Goal: Task Accomplishment & Management: Manage account settings

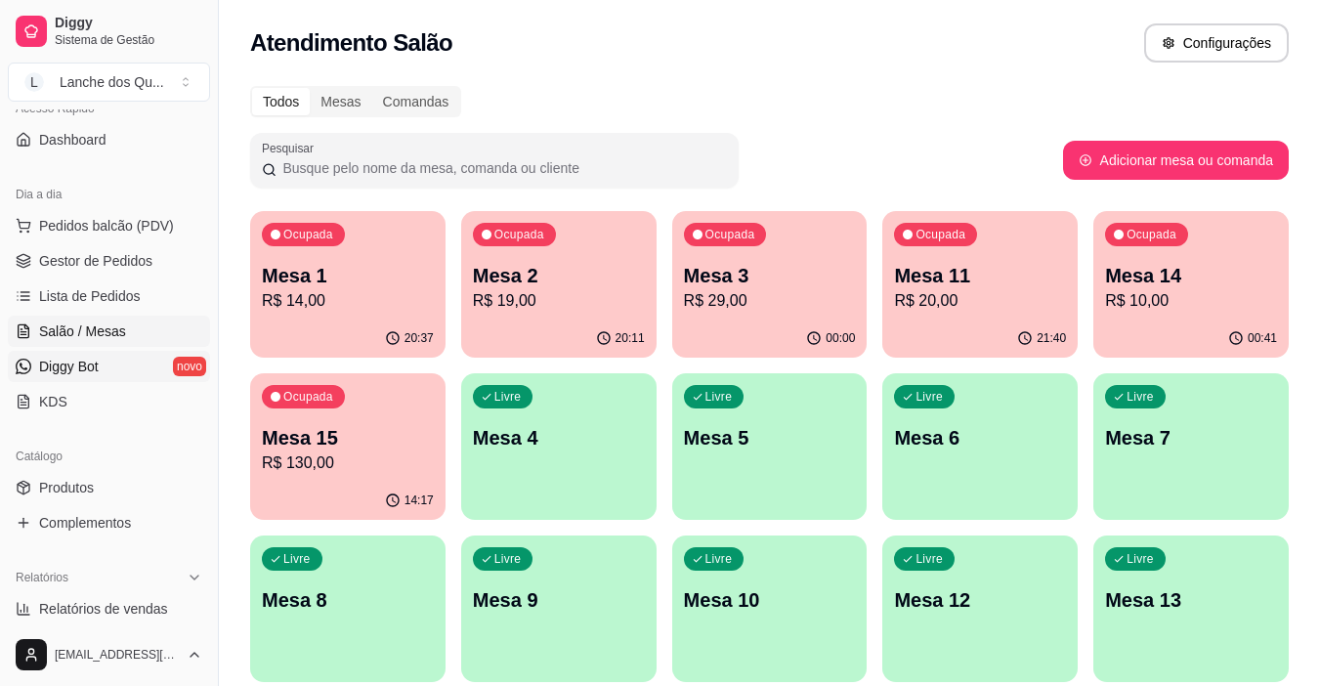
scroll to position [293, 0]
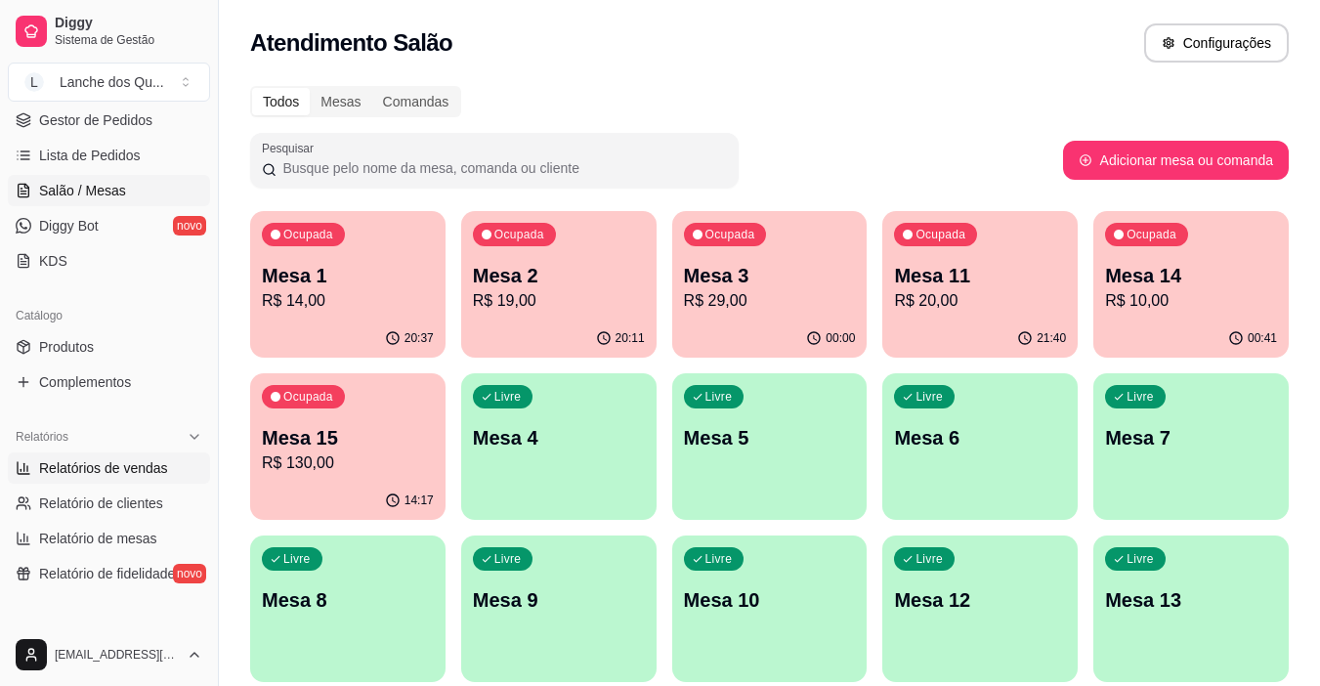
click at [86, 475] on span "Relatórios de vendas" at bounding box center [103, 468] width 129 height 20
select select "ALL"
select select "0"
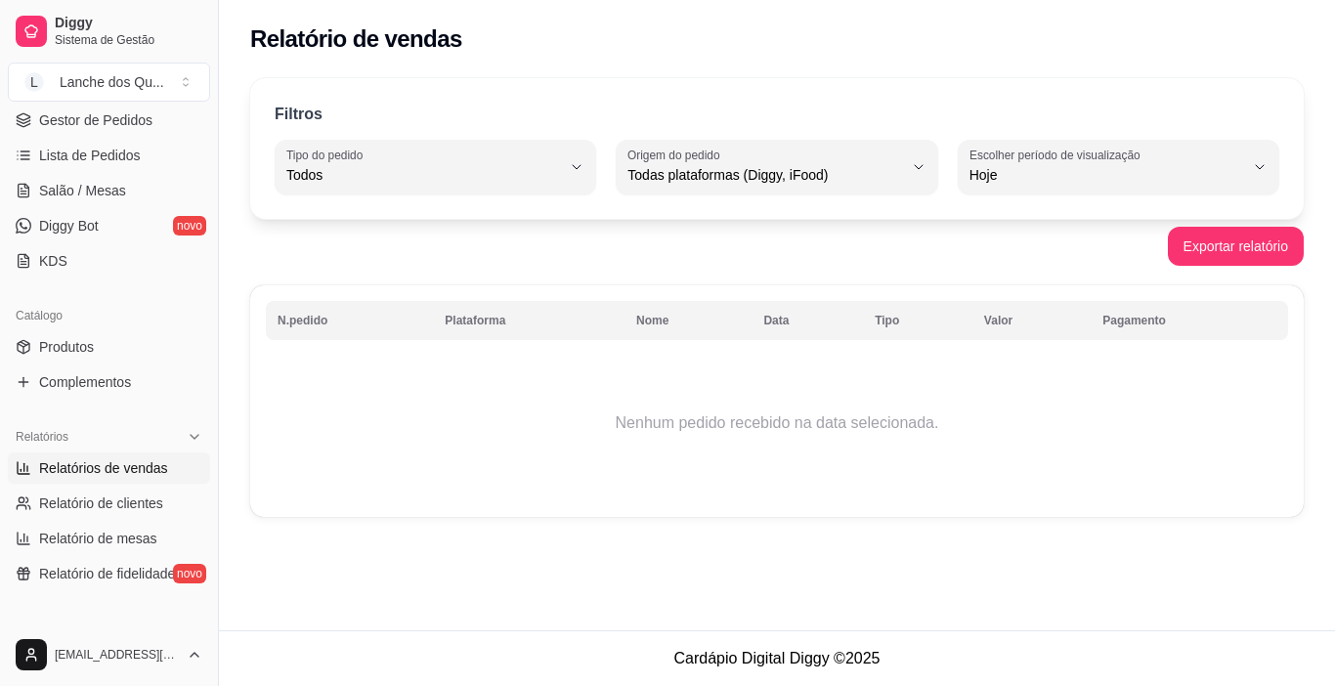
click at [104, 461] on span "Relatórios de vendas" at bounding box center [103, 468] width 129 height 20
click at [69, 186] on span "Salão / Mesas" at bounding box center [82, 191] width 87 height 20
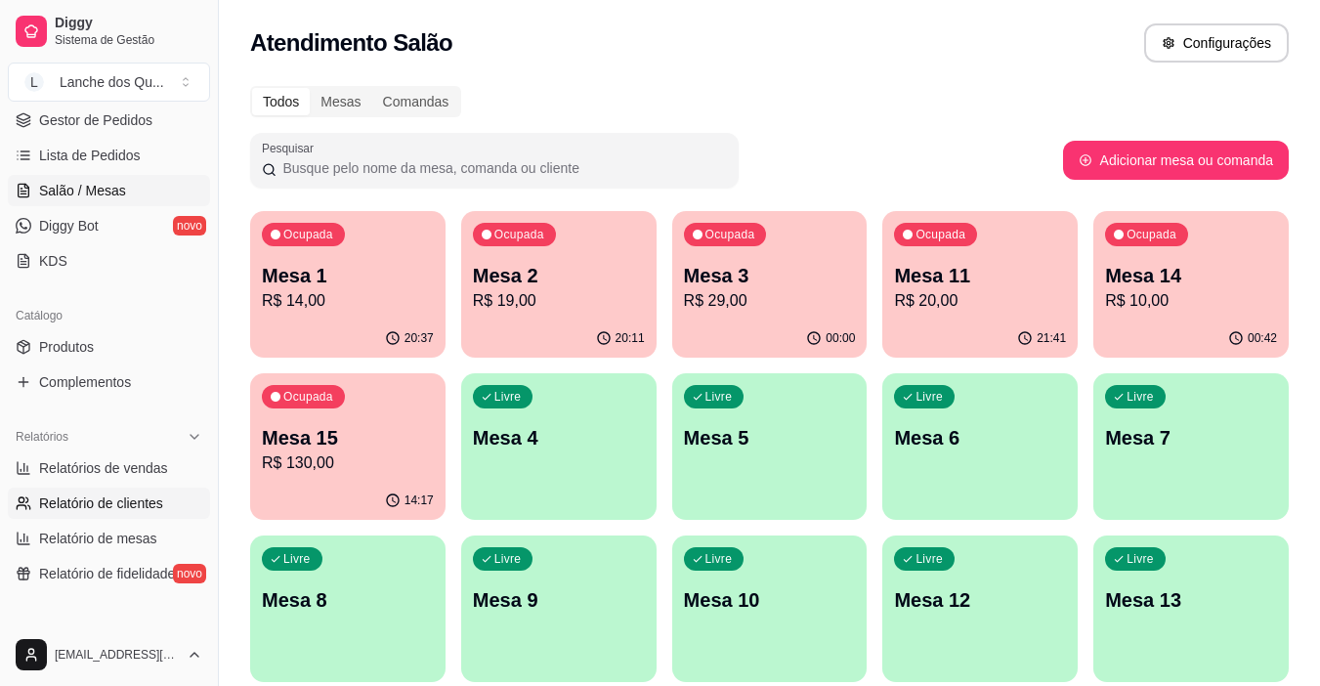
click at [75, 489] on link "Relatório de clientes" at bounding box center [109, 503] width 202 height 31
select select "30"
select select "HIGHEST_TOTAL_SPENT_WITH_ORDERS"
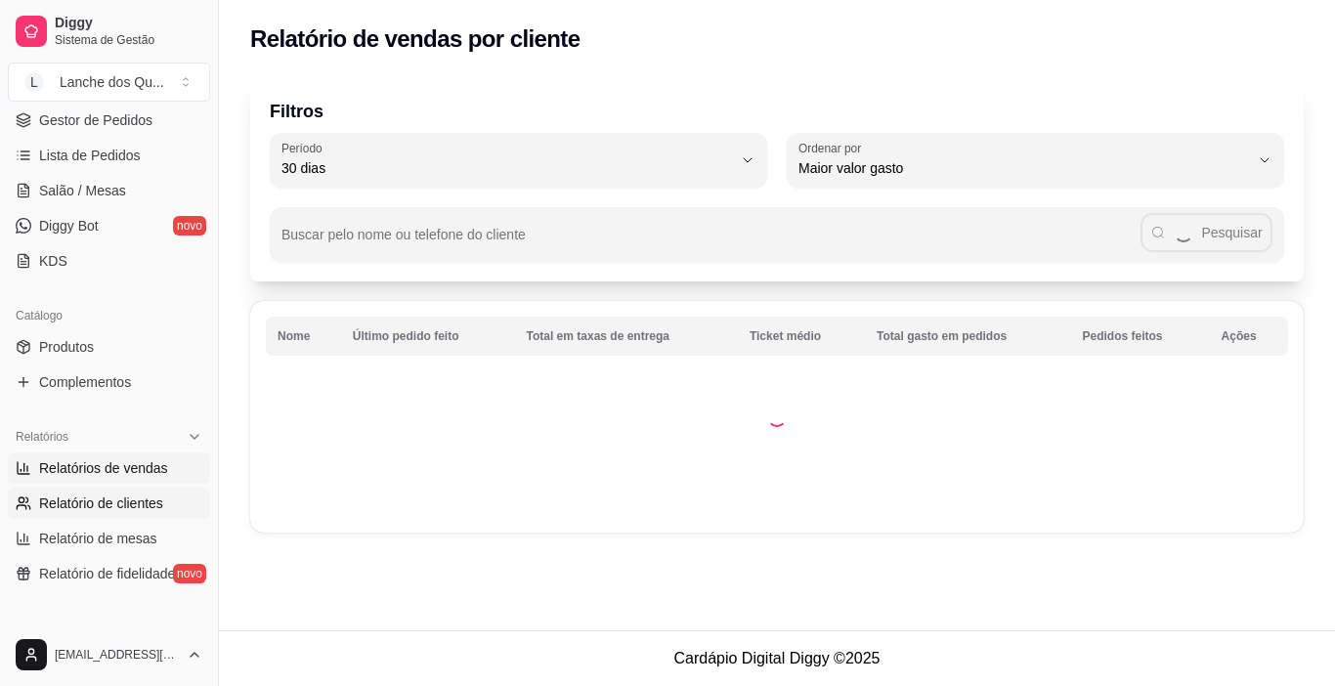
click at [76, 470] on span "Relatórios de vendas" at bounding box center [103, 468] width 129 height 20
select select "ALL"
select select "0"
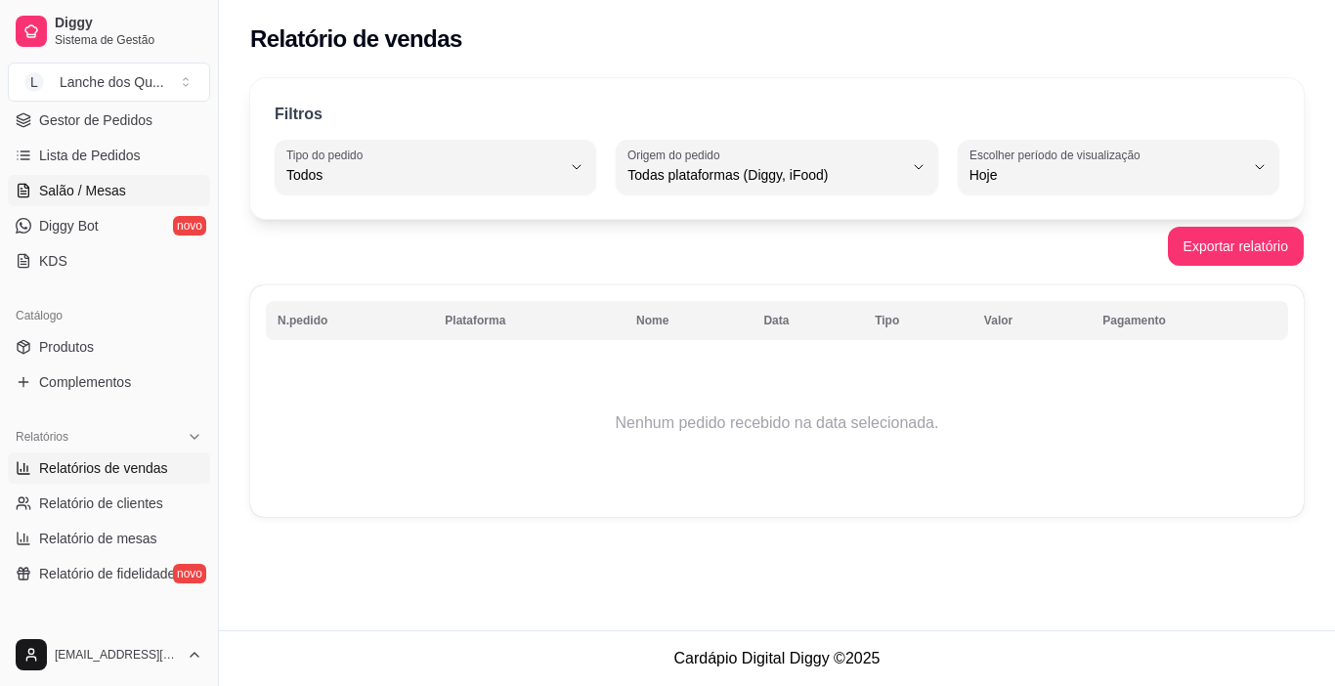
click at [100, 184] on span "Salão / Mesas" at bounding box center [82, 191] width 87 height 20
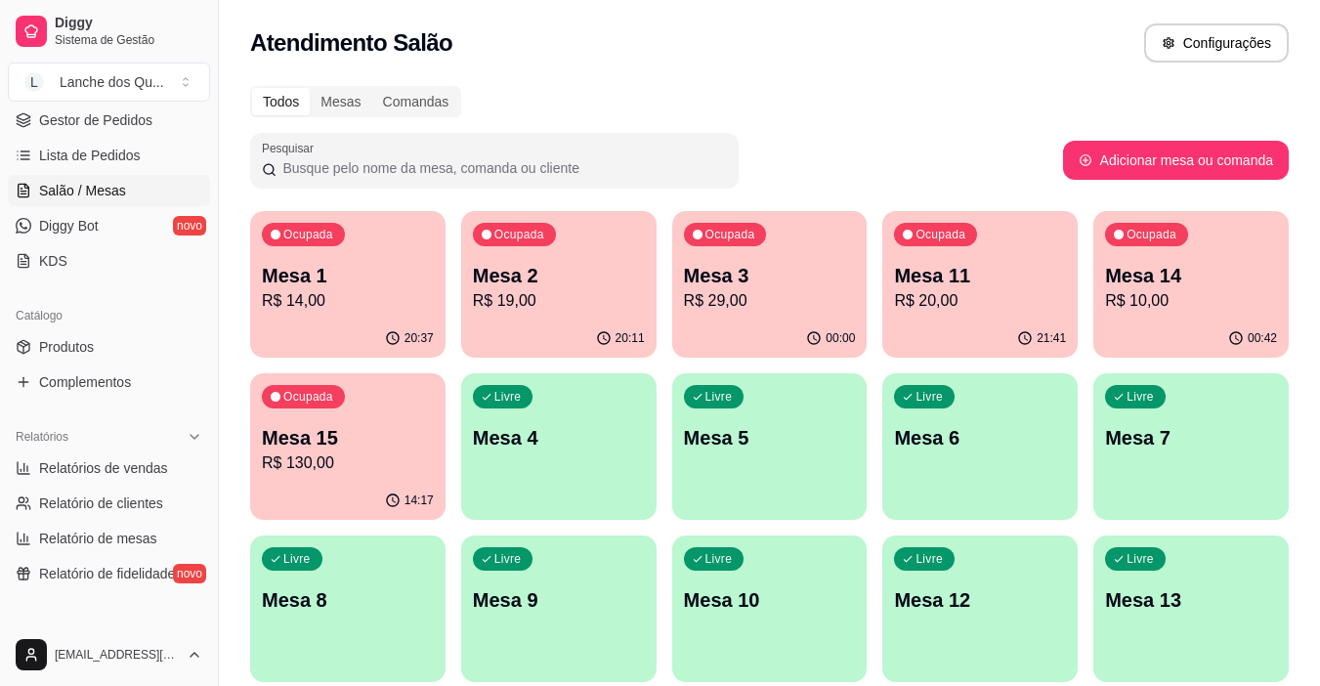
click at [713, 275] on p "Mesa 3" at bounding box center [770, 275] width 172 height 27
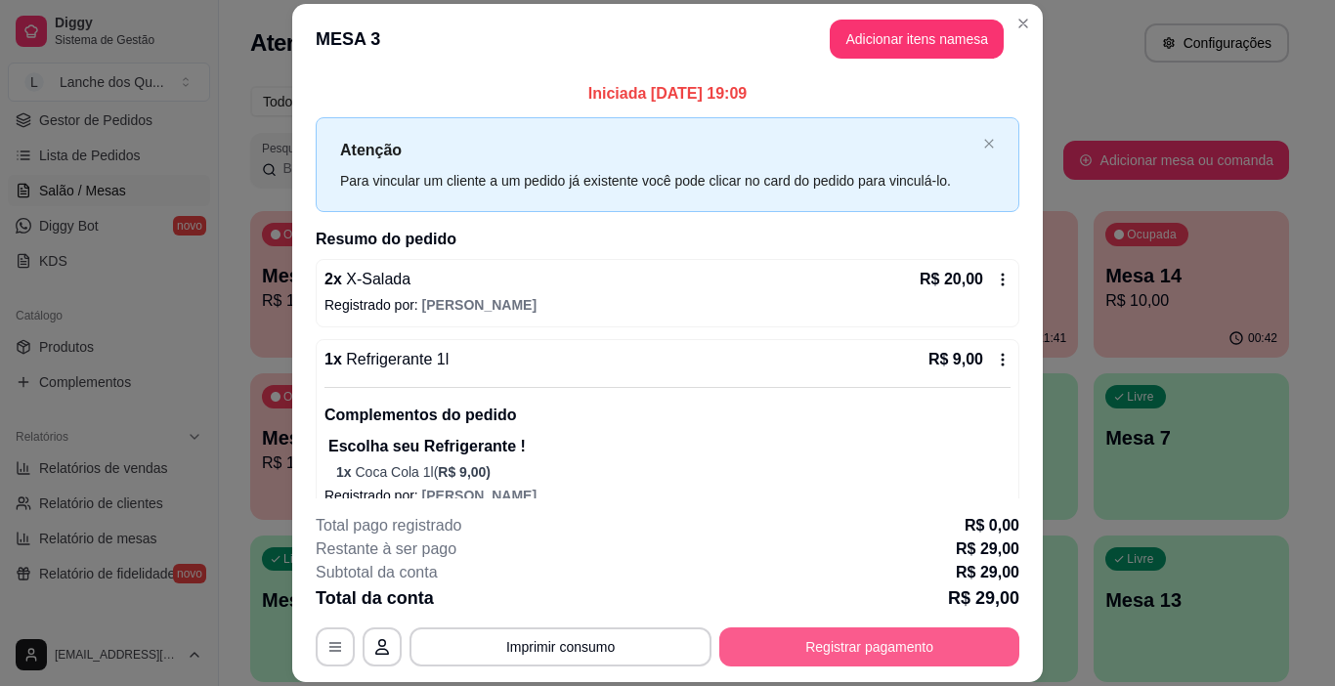
click at [929, 646] on button "Registrar pagamento" at bounding box center [869, 646] width 300 height 39
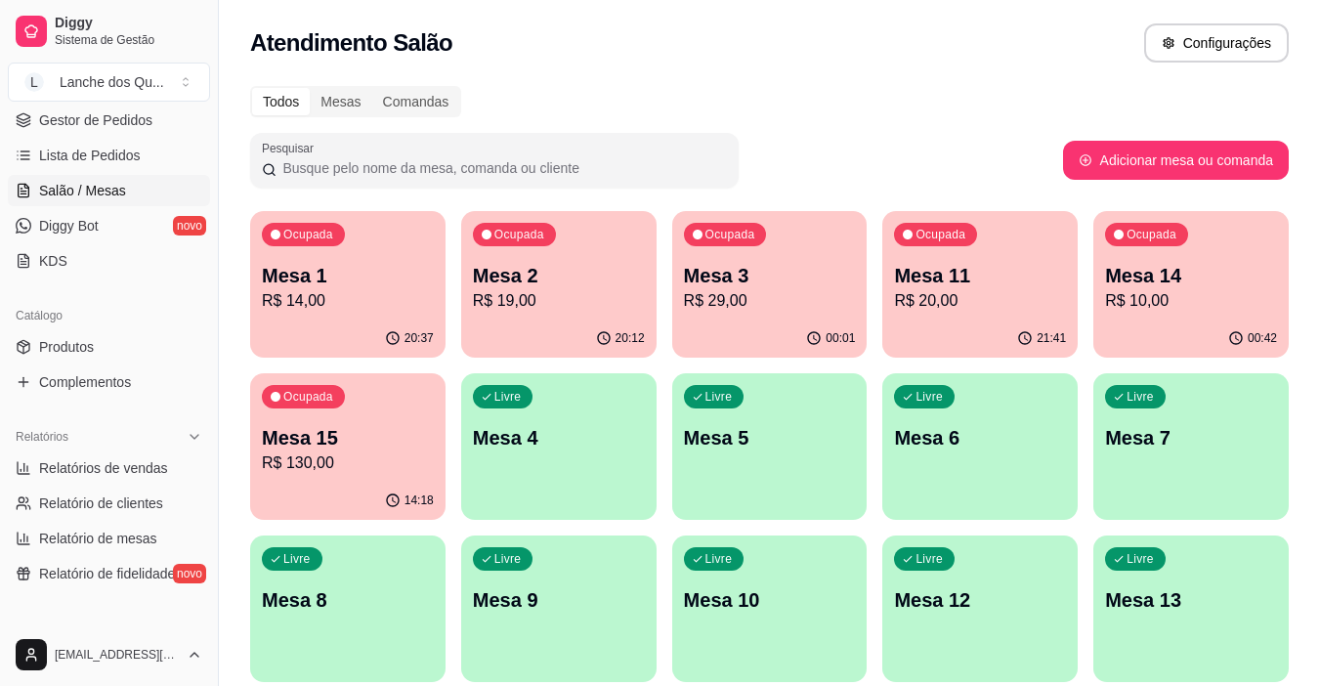
click at [594, 291] on p "R$ 19,00" at bounding box center [559, 300] width 172 height 23
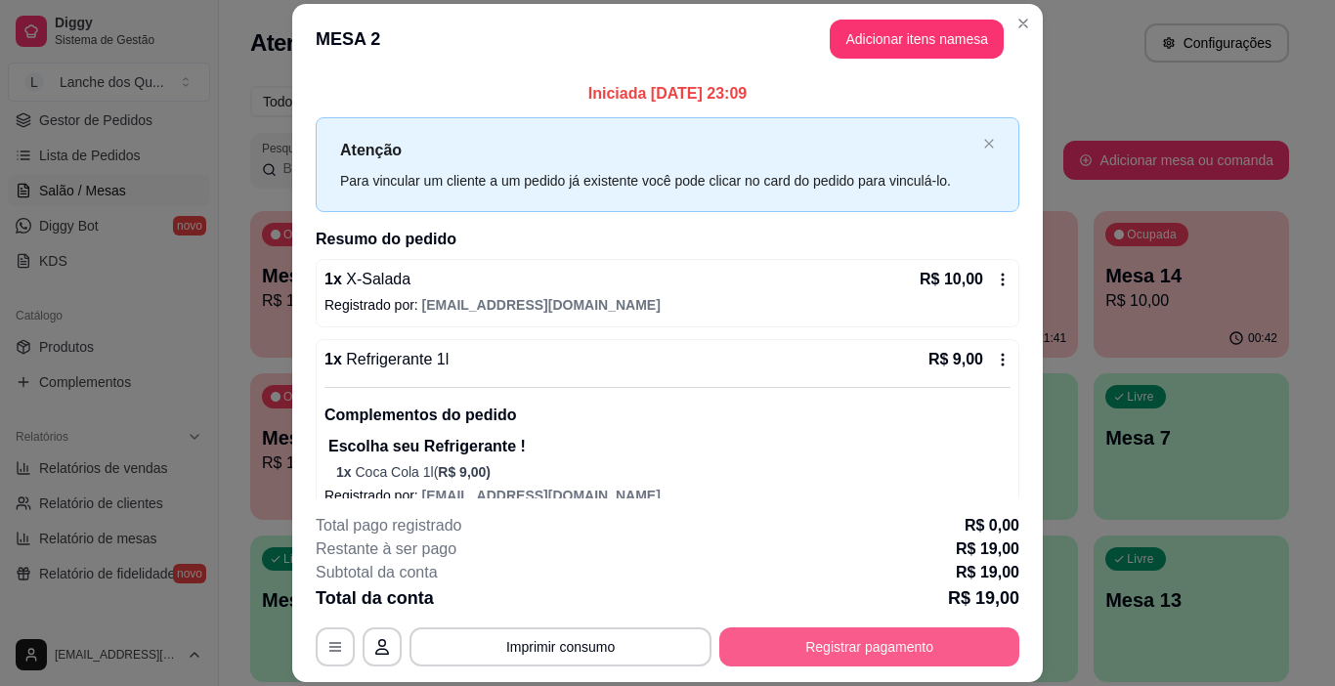
click at [812, 657] on button "Registrar pagamento" at bounding box center [869, 646] width 300 height 39
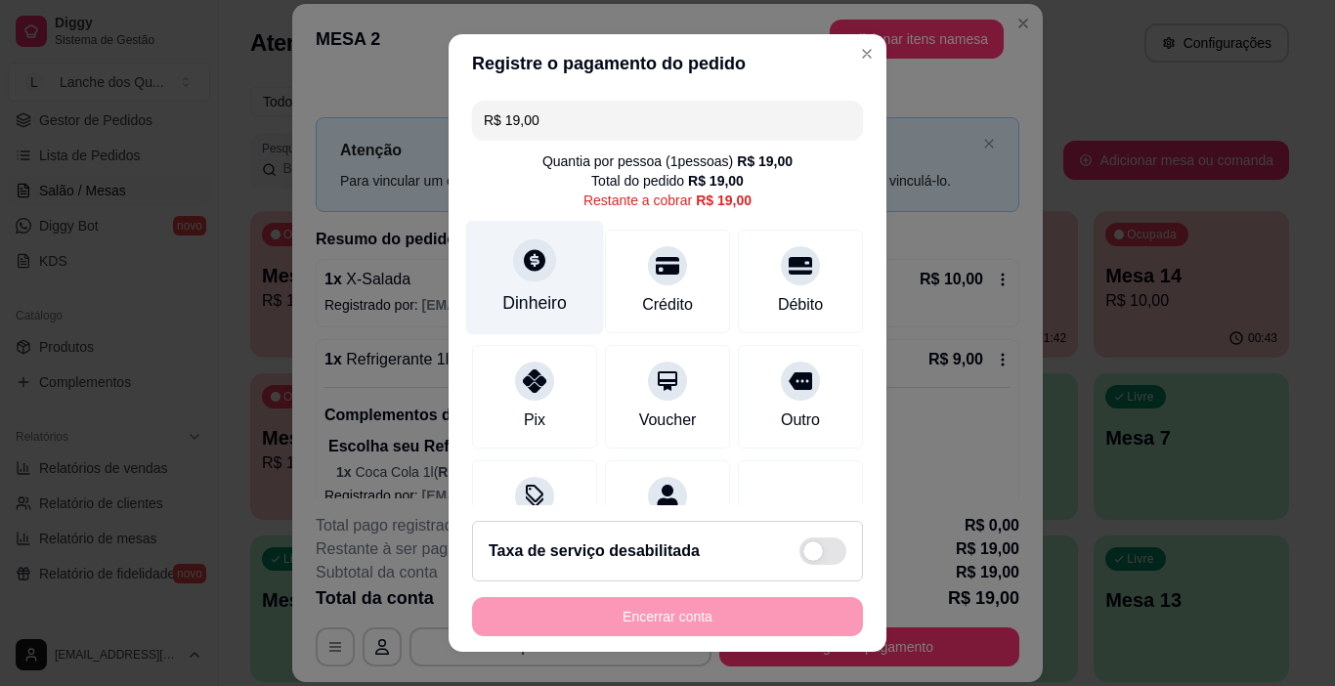
click at [513, 275] on div at bounding box center [534, 260] width 43 height 43
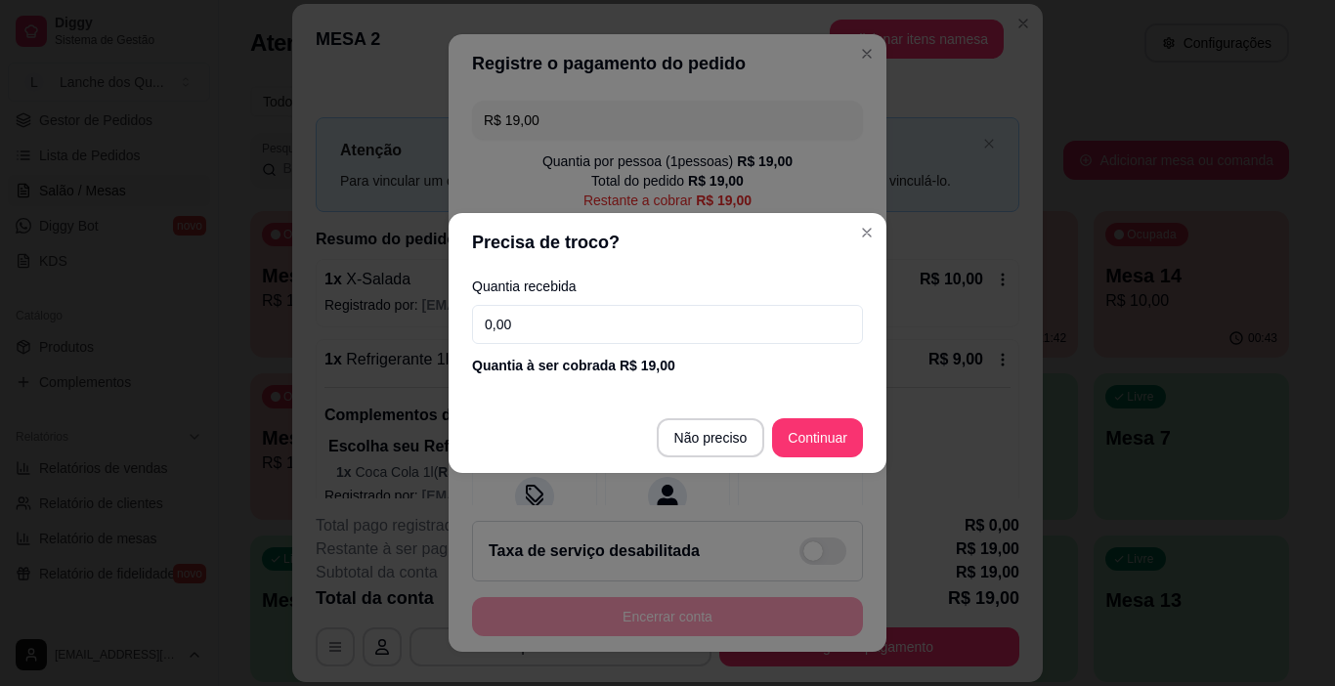
click at [572, 327] on input "0,00" at bounding box center [667, 324] width 391 height 39
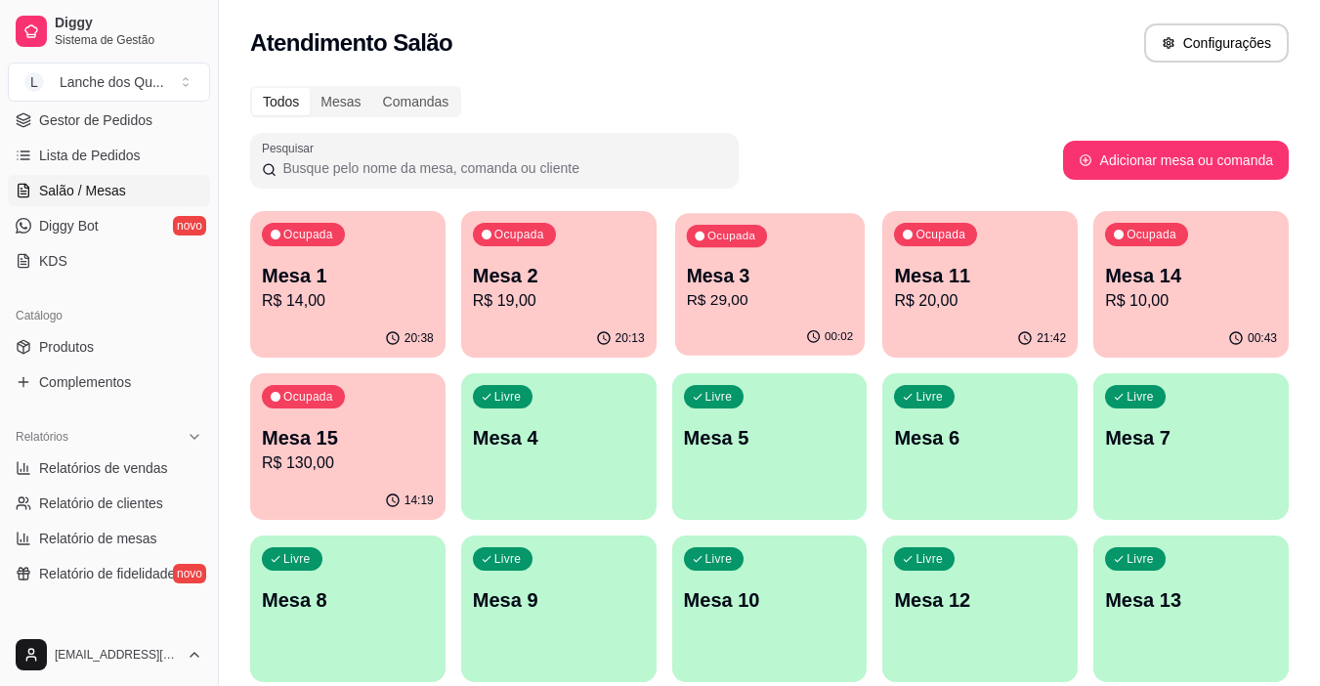
click at [796, 267] on p "Mesa 3" at bounding box center [769, 276] width 167 height 26
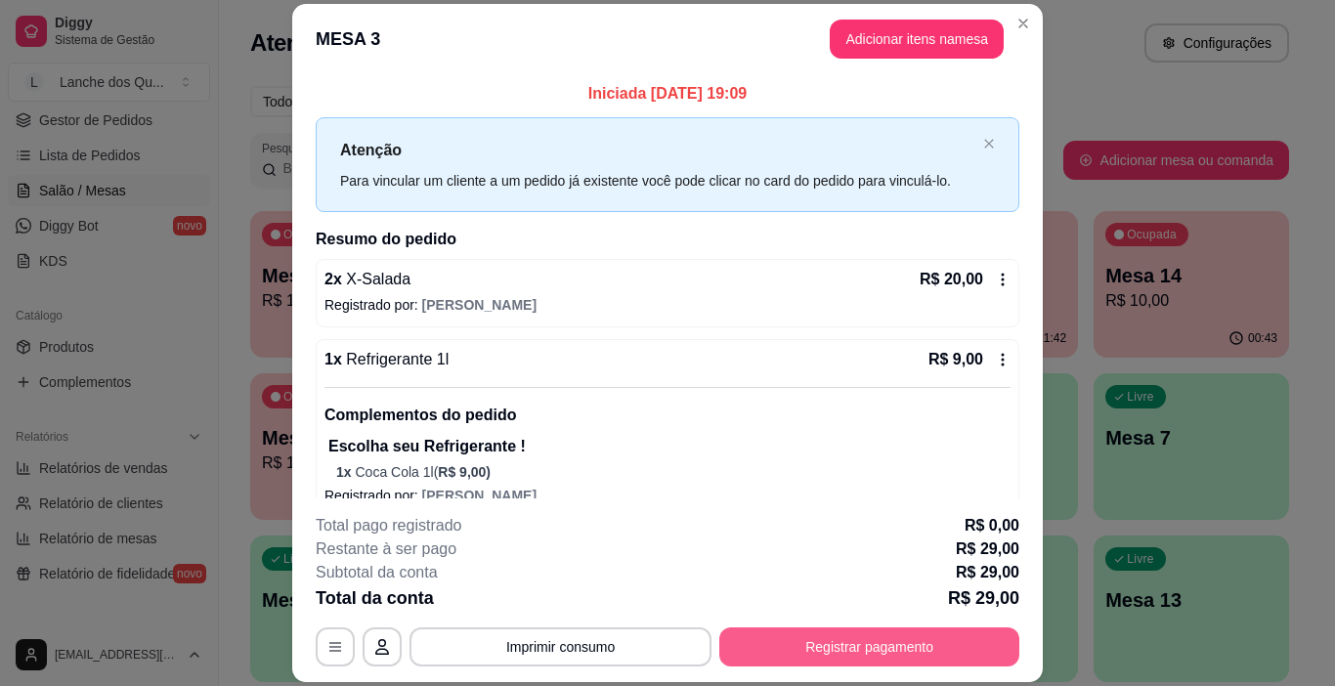
click at [822, 637] on button "Registrar pagamento" at bounding box center [869, 646] width 300 height 39
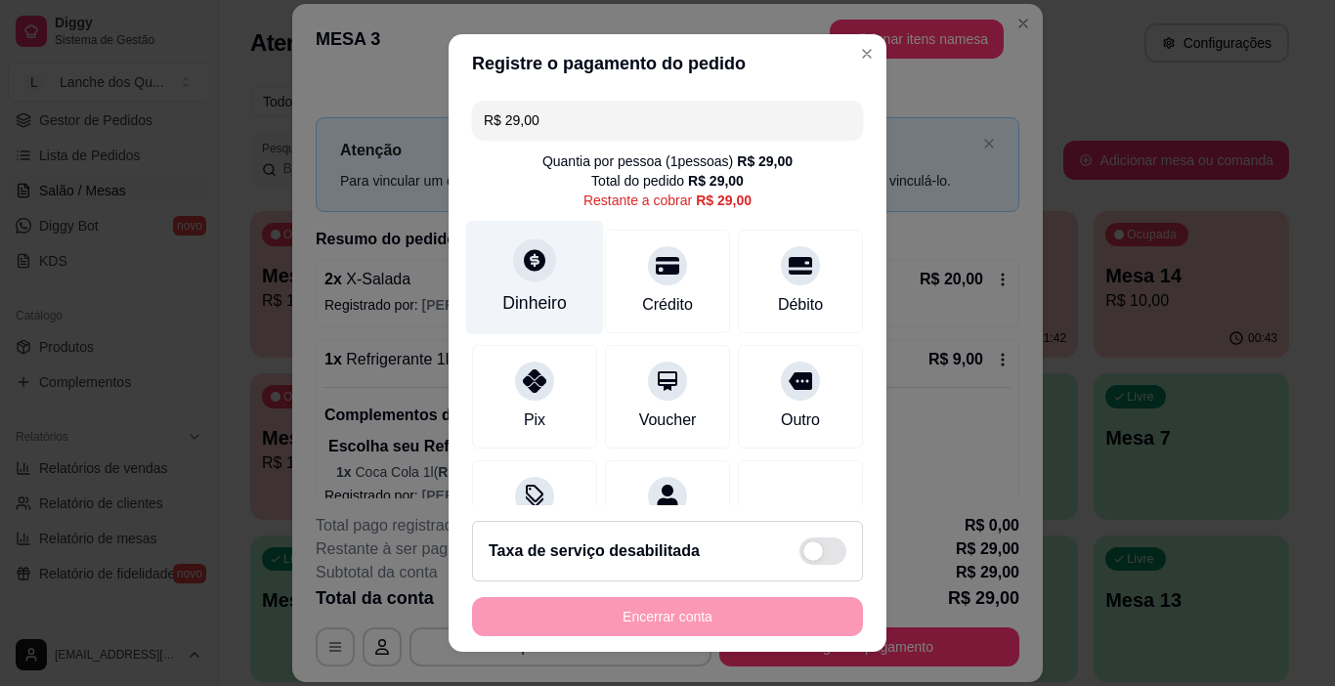
click at [533, 271] on icon at bounding box center [534, 259] width 25 height 25
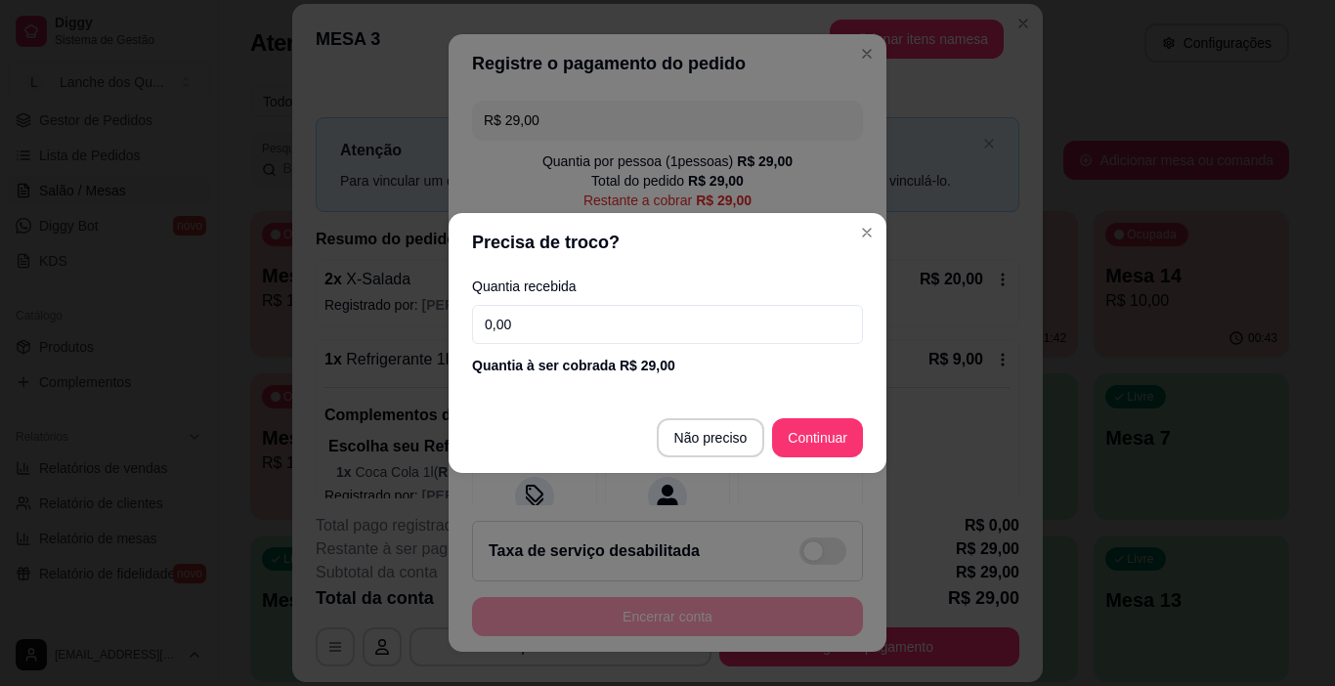
click at [609, 321] on input "0,00" at bounding box center [667, 324] width 391 height 39
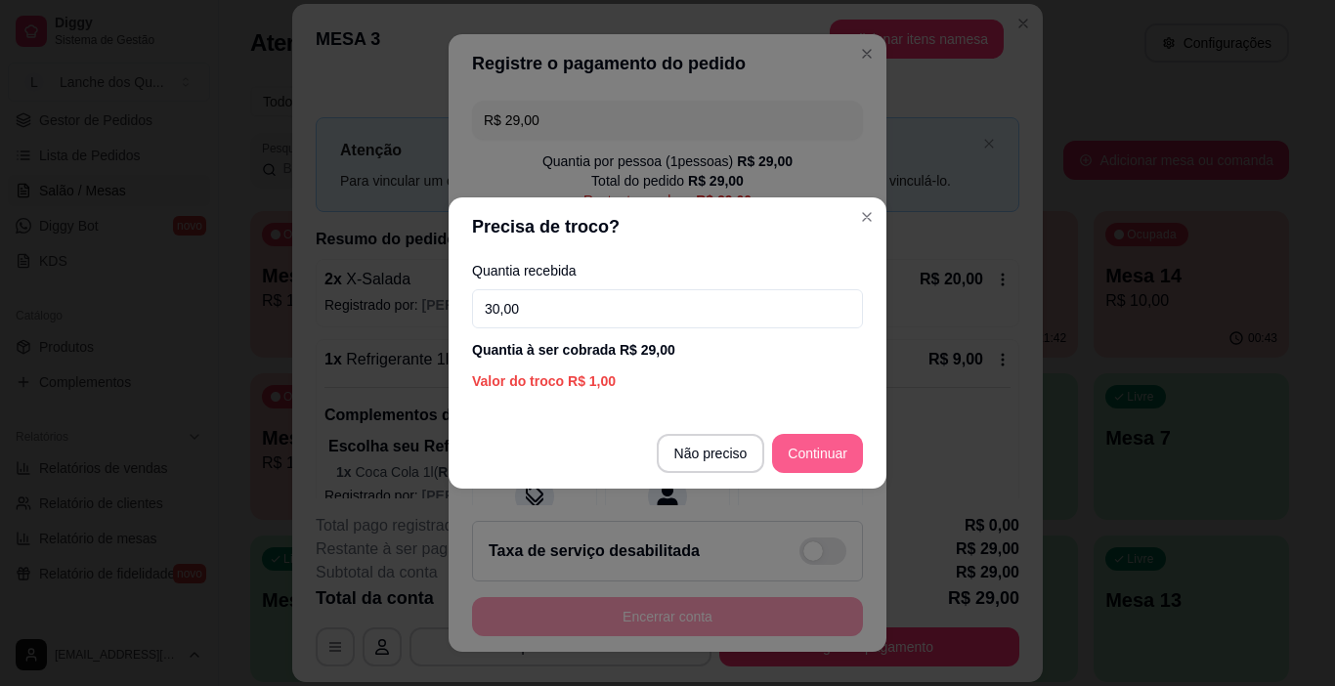
type input "30,00"
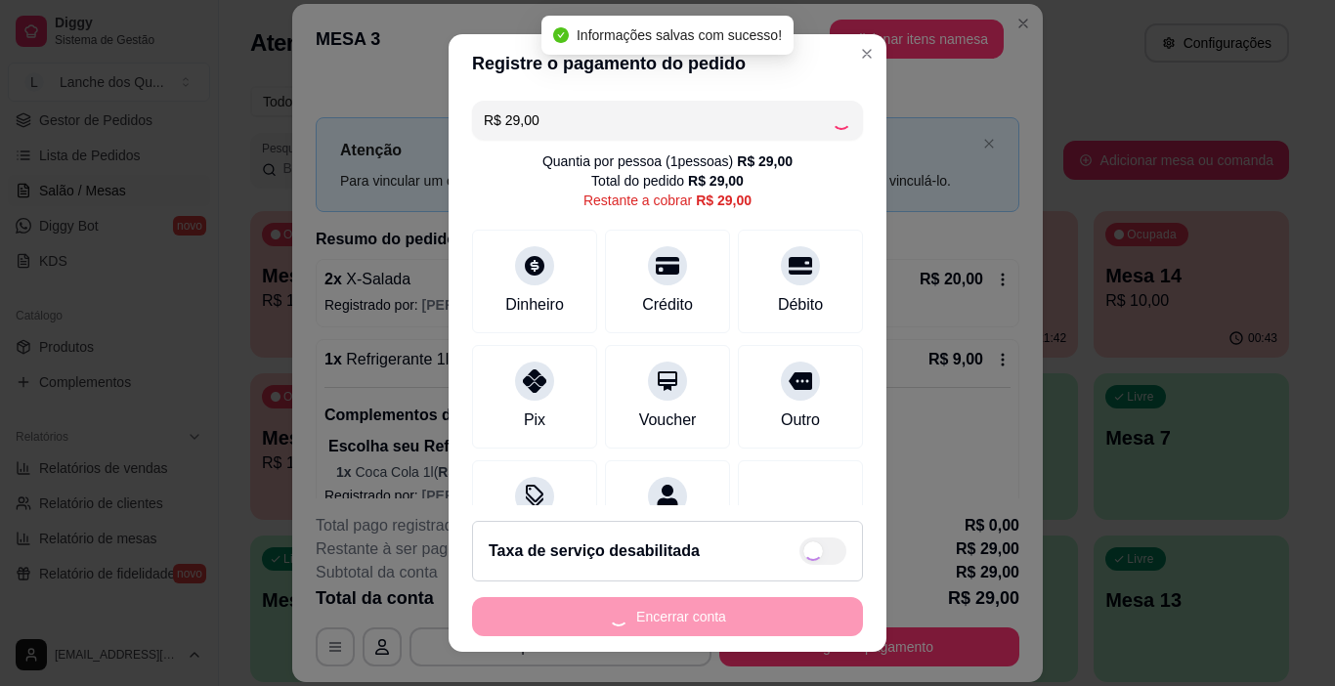
type input "R$ 0,00"
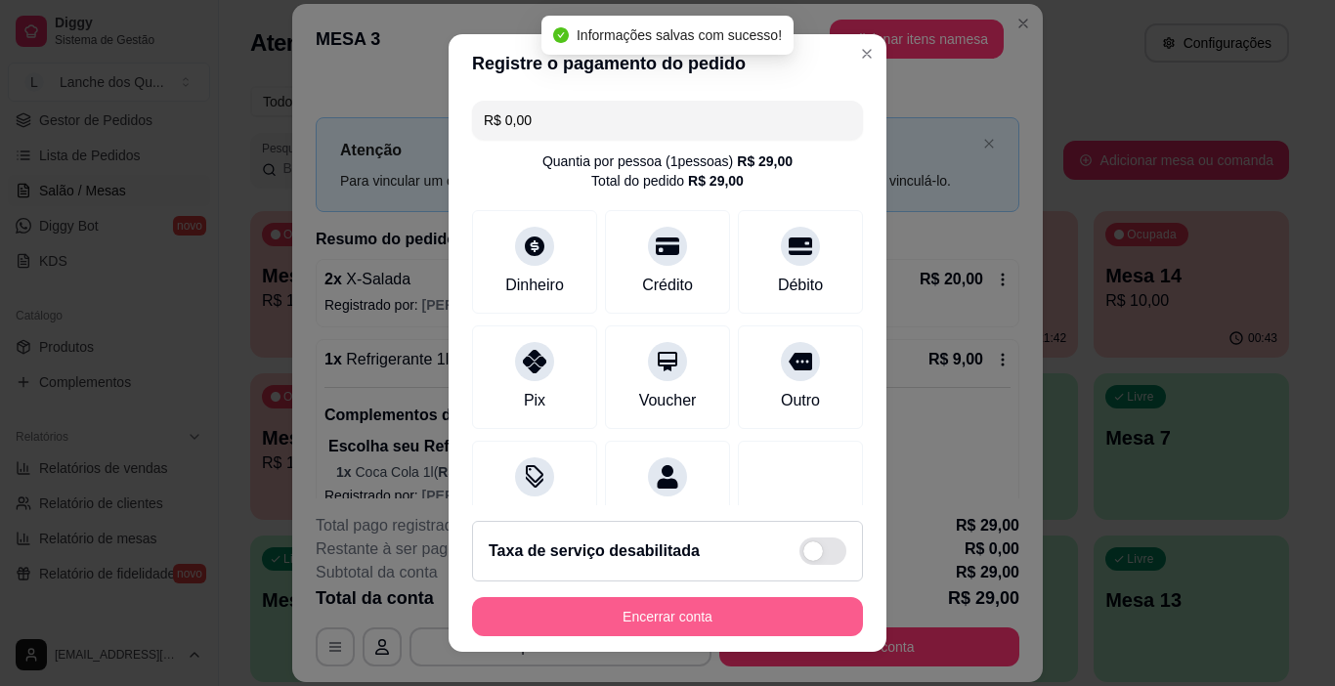
click at [667, 620] on button "Encerrar conta" at bounding box center [667, 616] width 391 height 39
